Goal: Task Accomplishment & Management: Complete application form

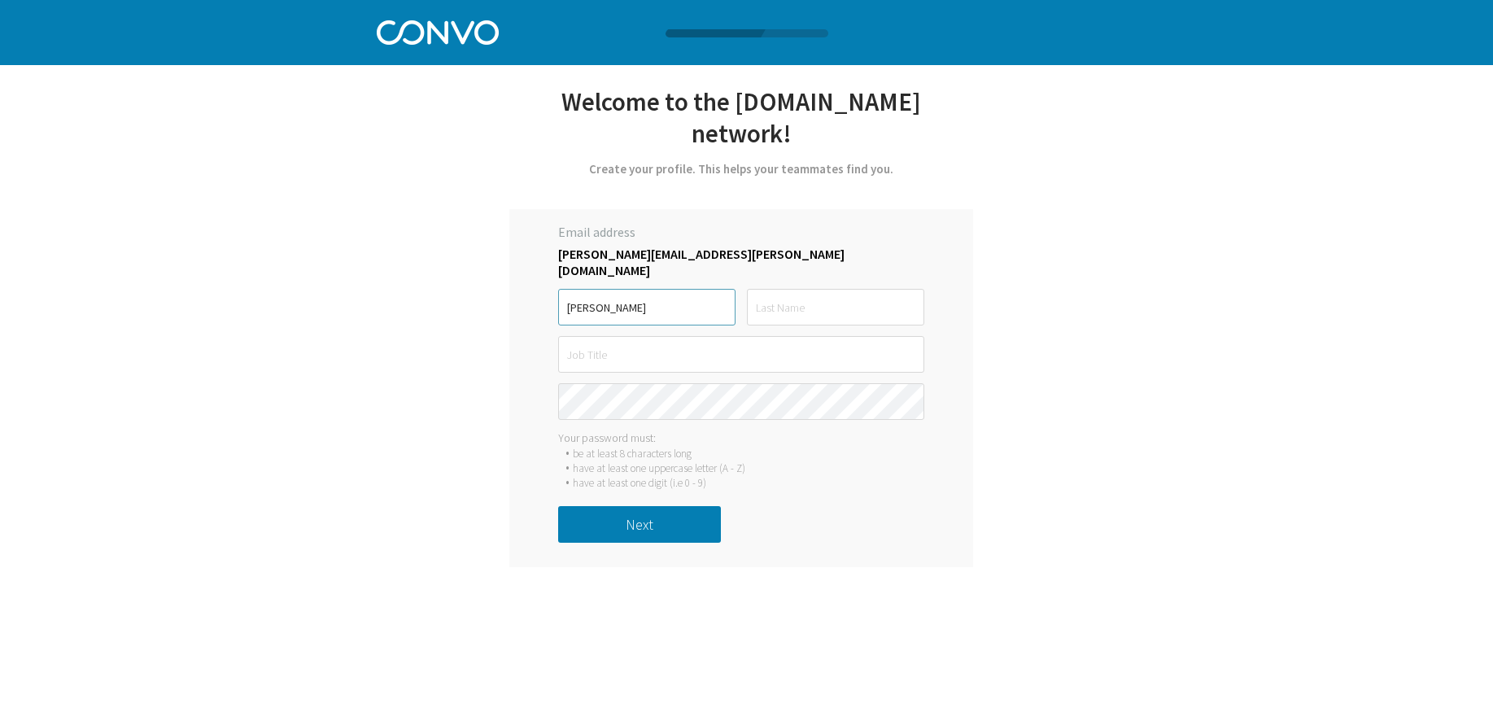
type input "Nikki"
type input "Griffiths"
drag, startPoint x: 592, startPoint y: 293, endPoint x: 578, endPoint y: 294, distance: 14.7
click at [578, 294] on input "Nikki" at bounding box center [646, 307] width 177 height 37
type input "Nicola"
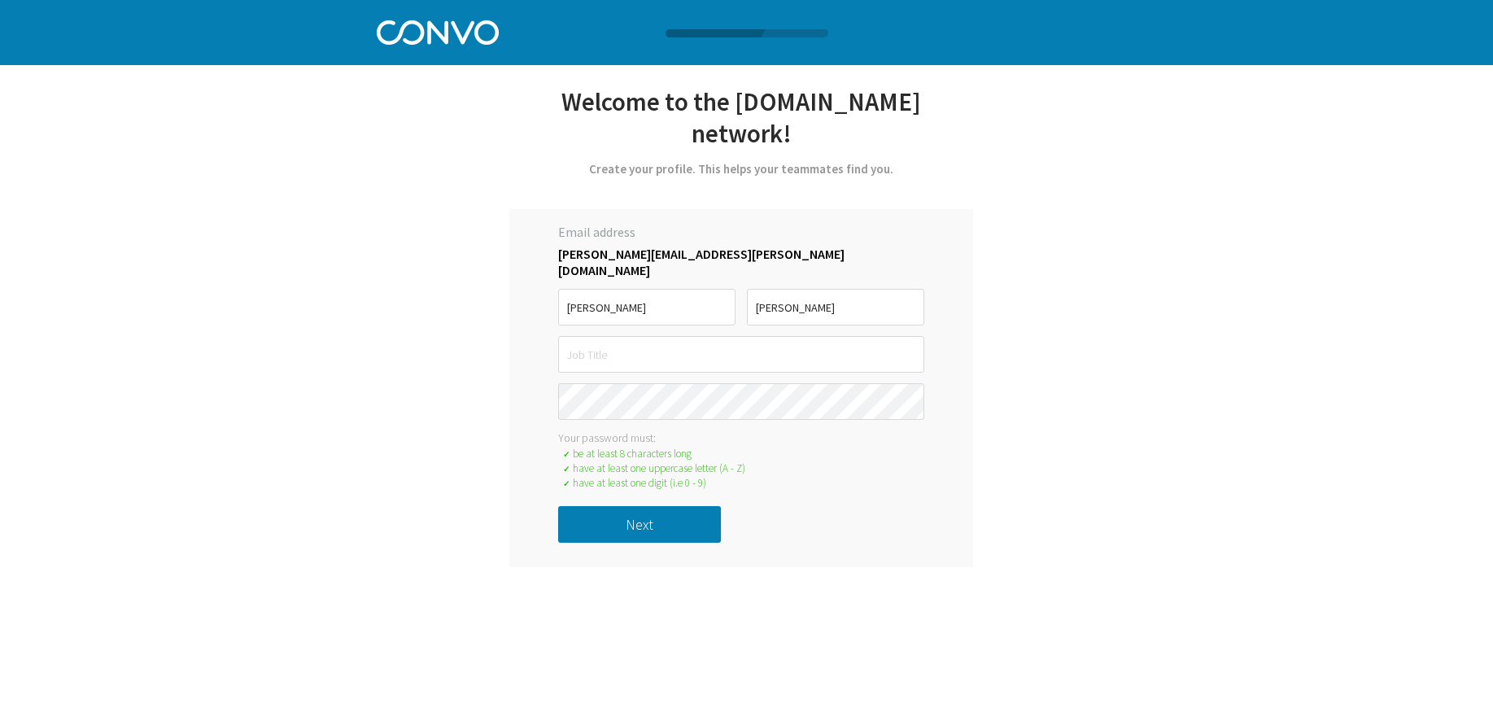
click at [633, 510] on button "Next" at bounding box center [639, 524] width 163 height 37
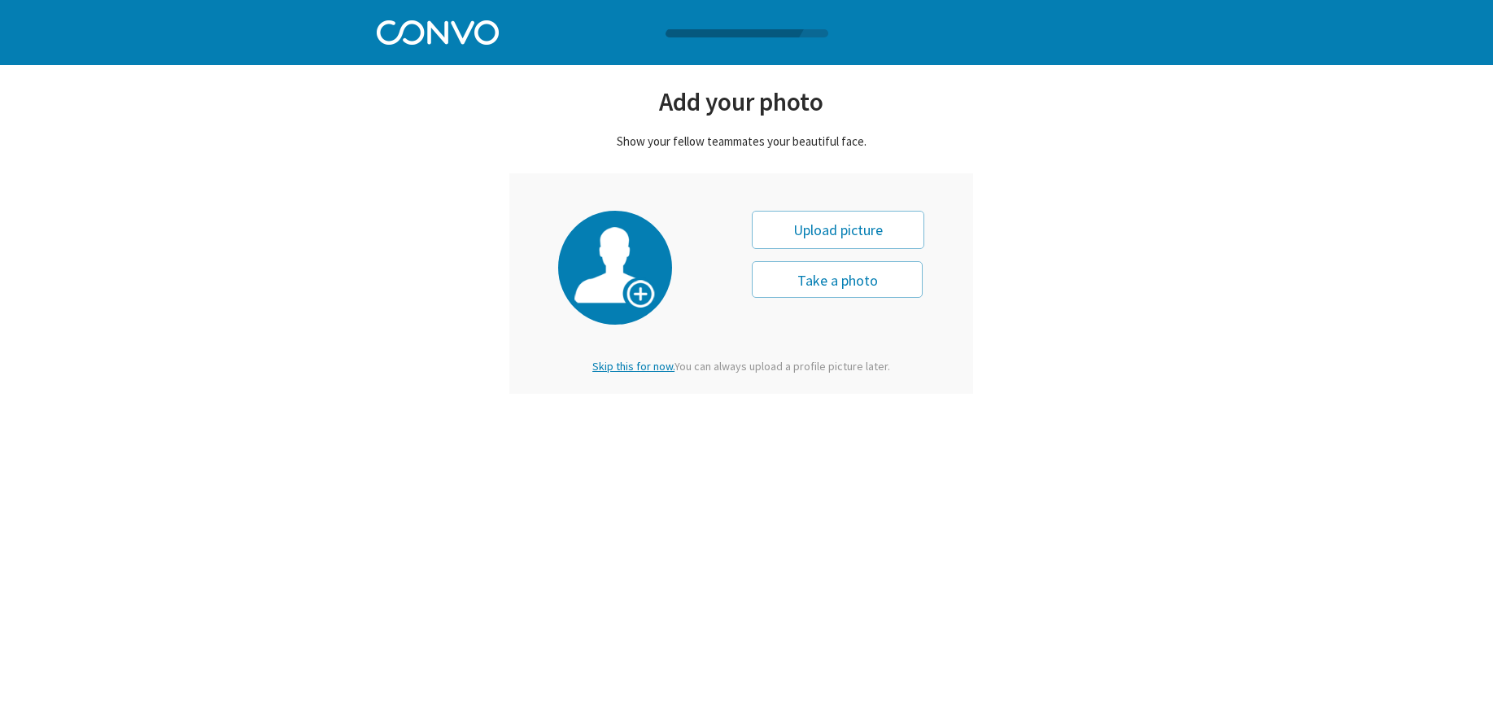
click at [625, 367] on span "Skip this for now." at bounding box center [633, 366] width 82 height 15
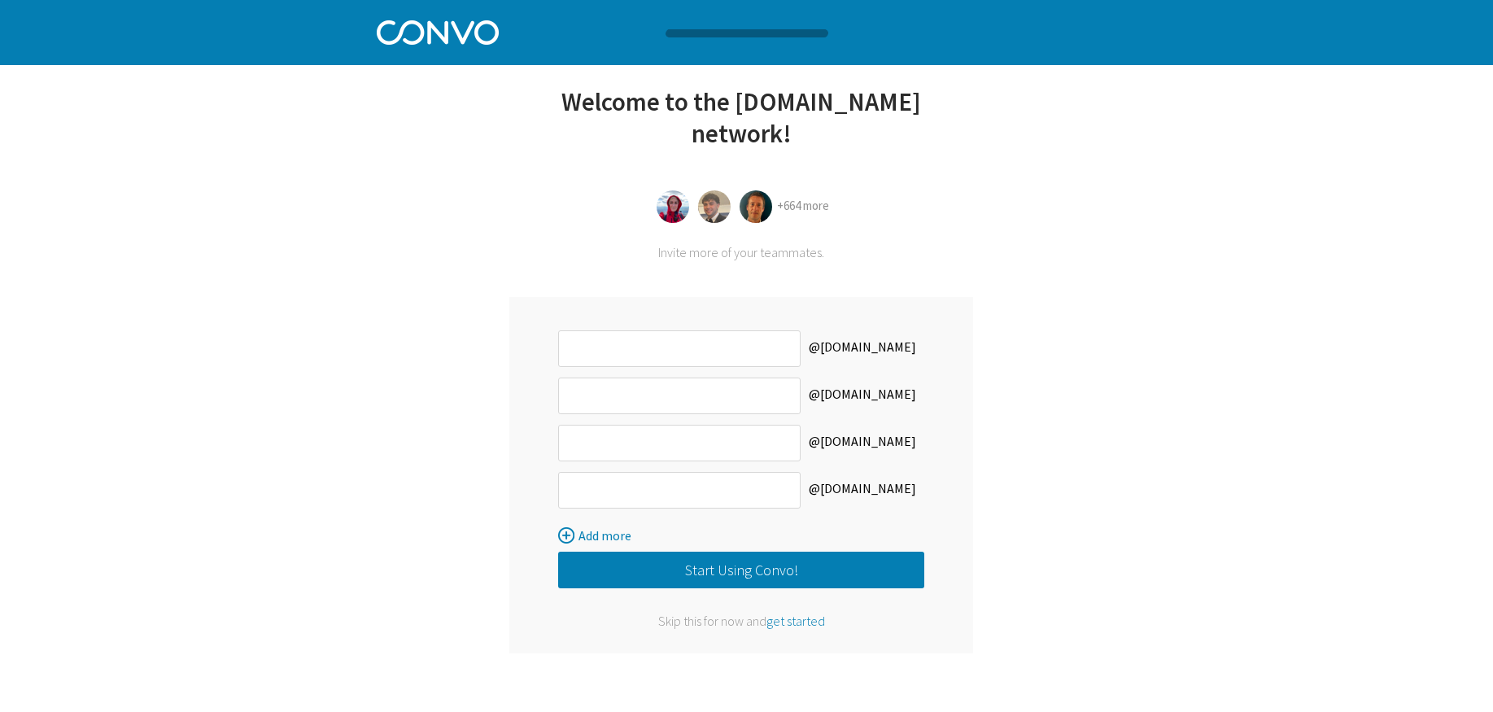
click at [797, 621] on span "get started" at bounding box center [795, 621] width 59 height 16
